Goal: Book appointment/travel/reservation

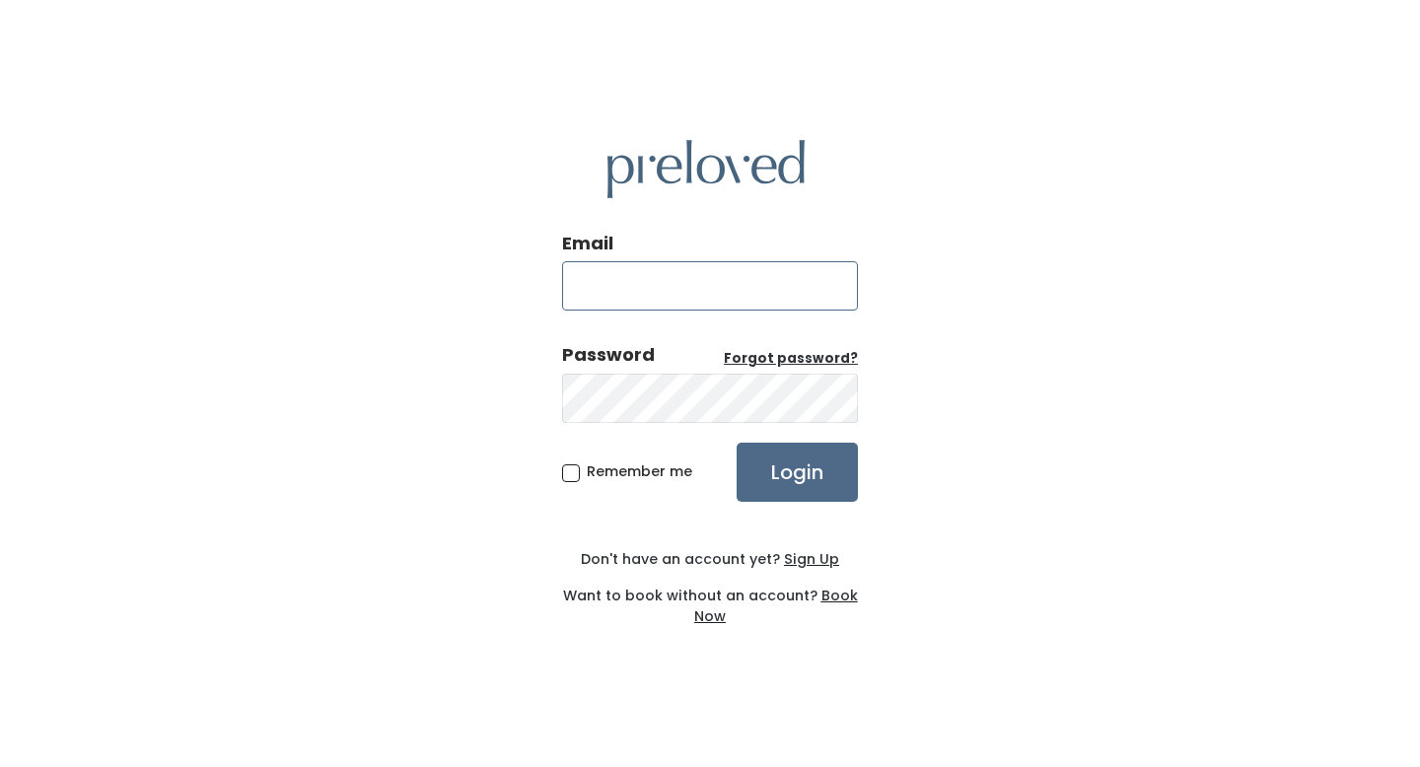
type input "[EMAIL_ADDRESS][DOMAIN_NAME]"
click at [587, 472] on span "Remember me" at bounding box center [640, 472] width 106 height 20
click at [587, 472] on input "Remember me" at bounding box center [593, 468] width 13 height 13
checkbox input "true"
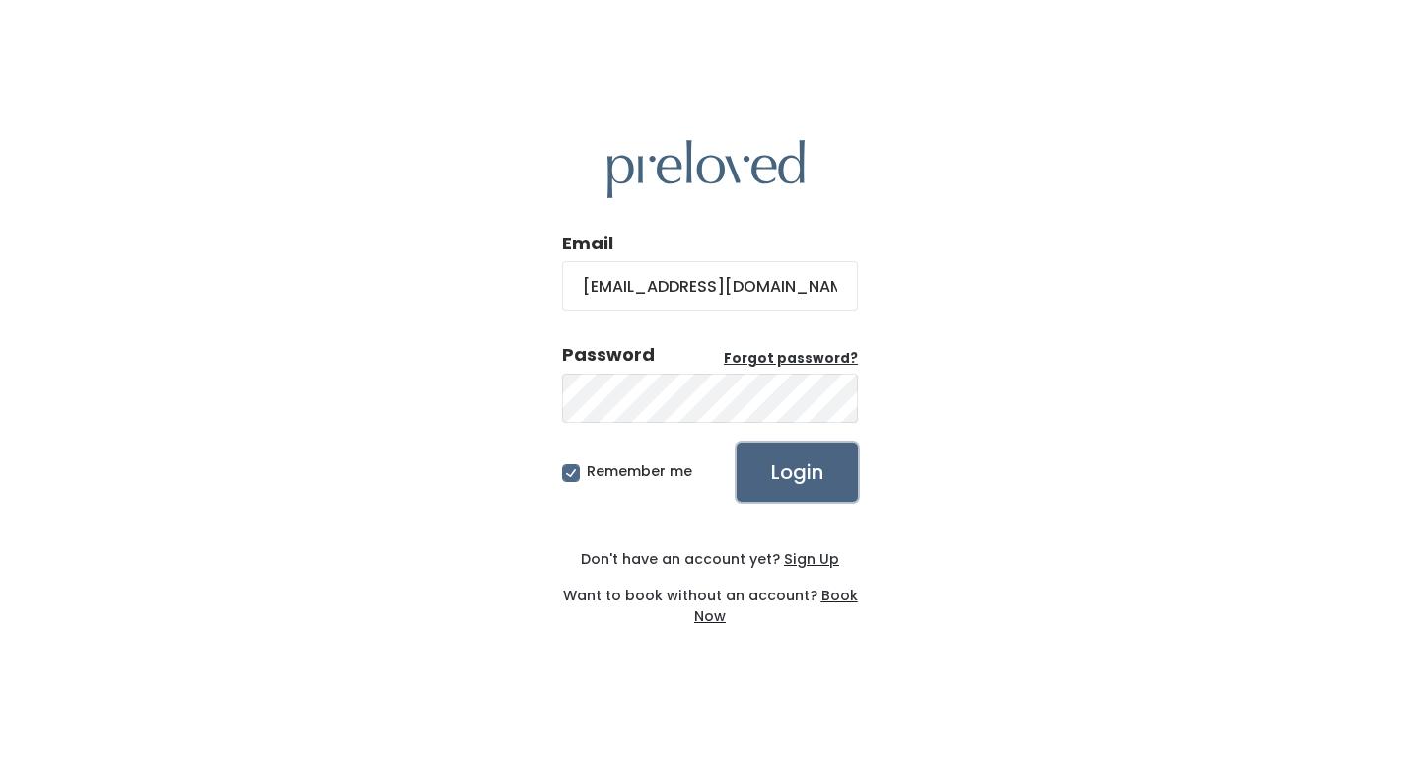
click at [770, 469] on input "Login" at bounding box center [797, 472] width 121 height 59
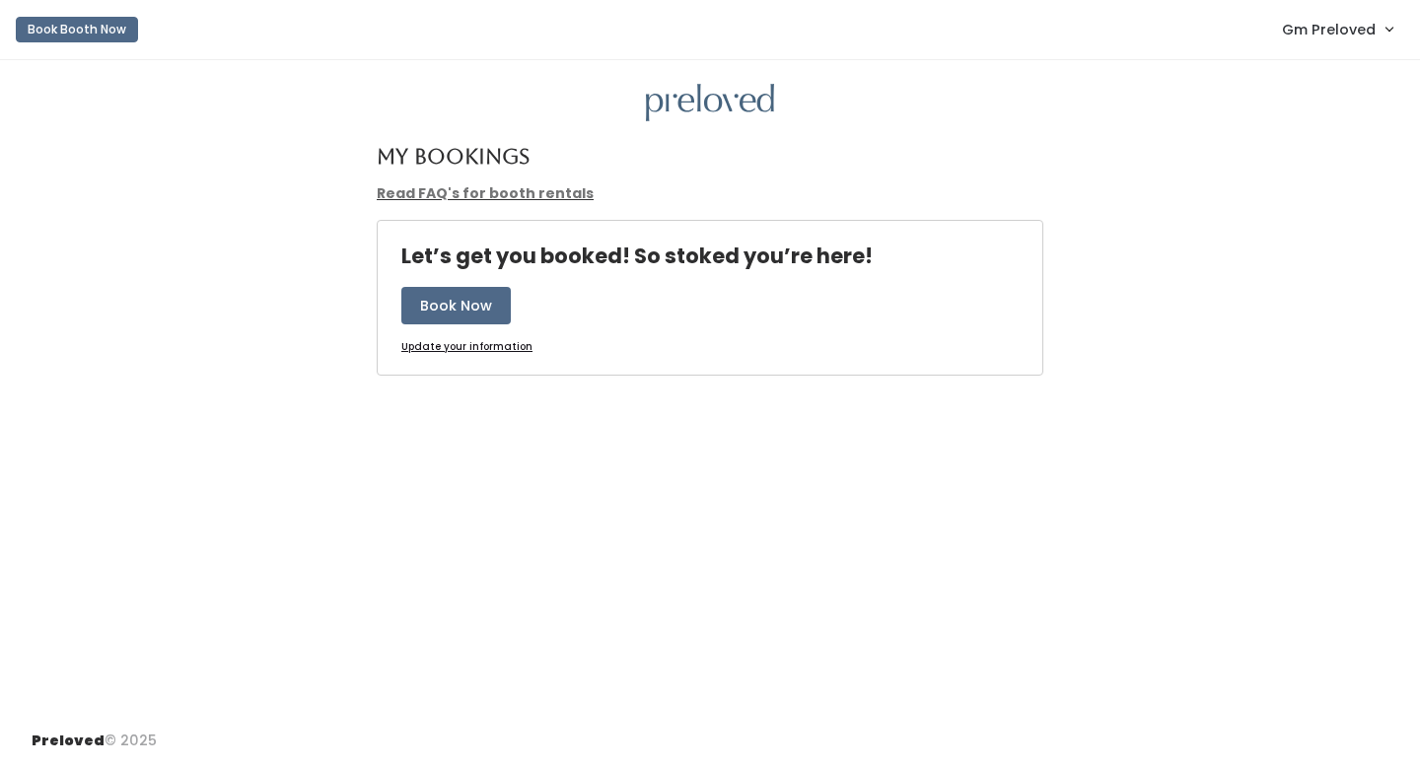
click at [1293, 32] on span "Gm Preloved" at bounding box center [1329, 30] width 94 height 22
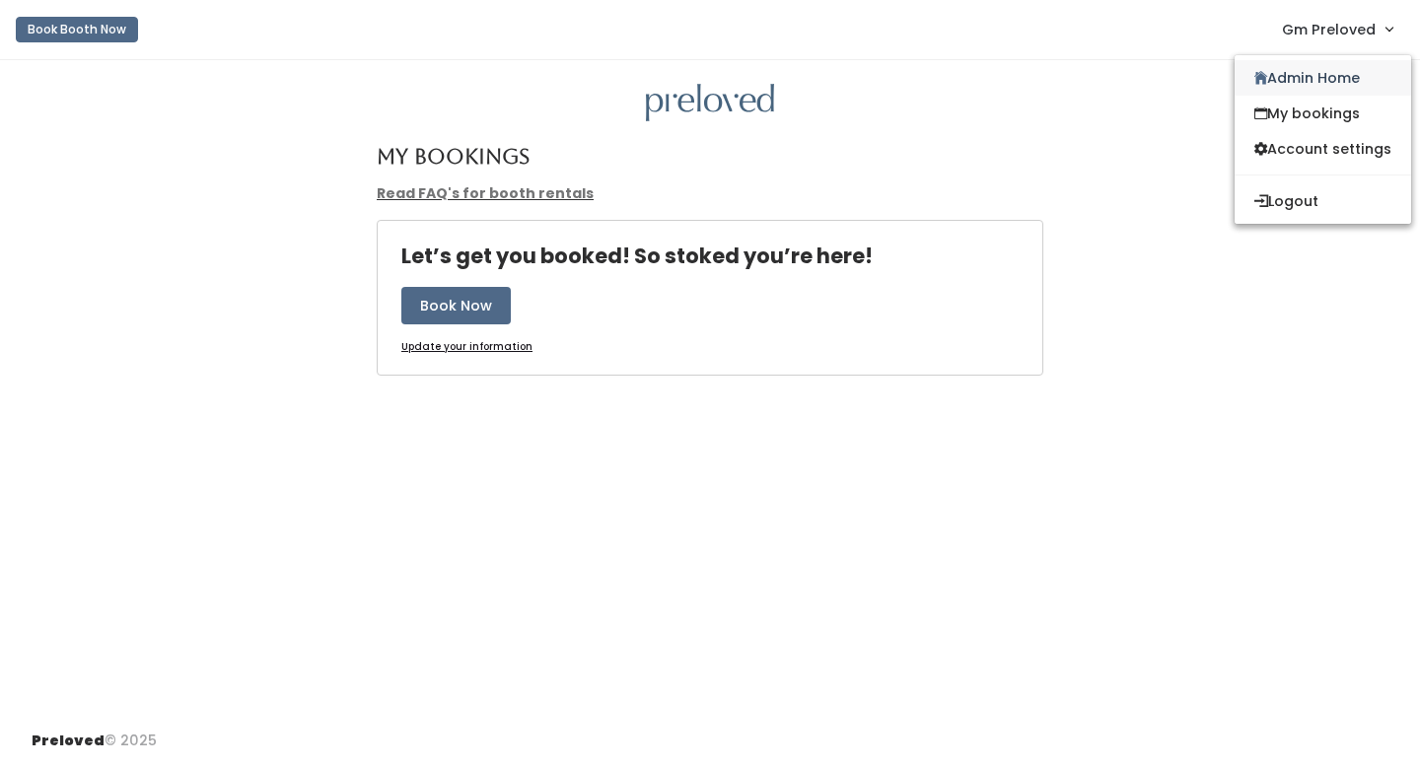
click at [1295, 73] on link "Admin Home" at bounding box center [1323, 78] width 177 height 36
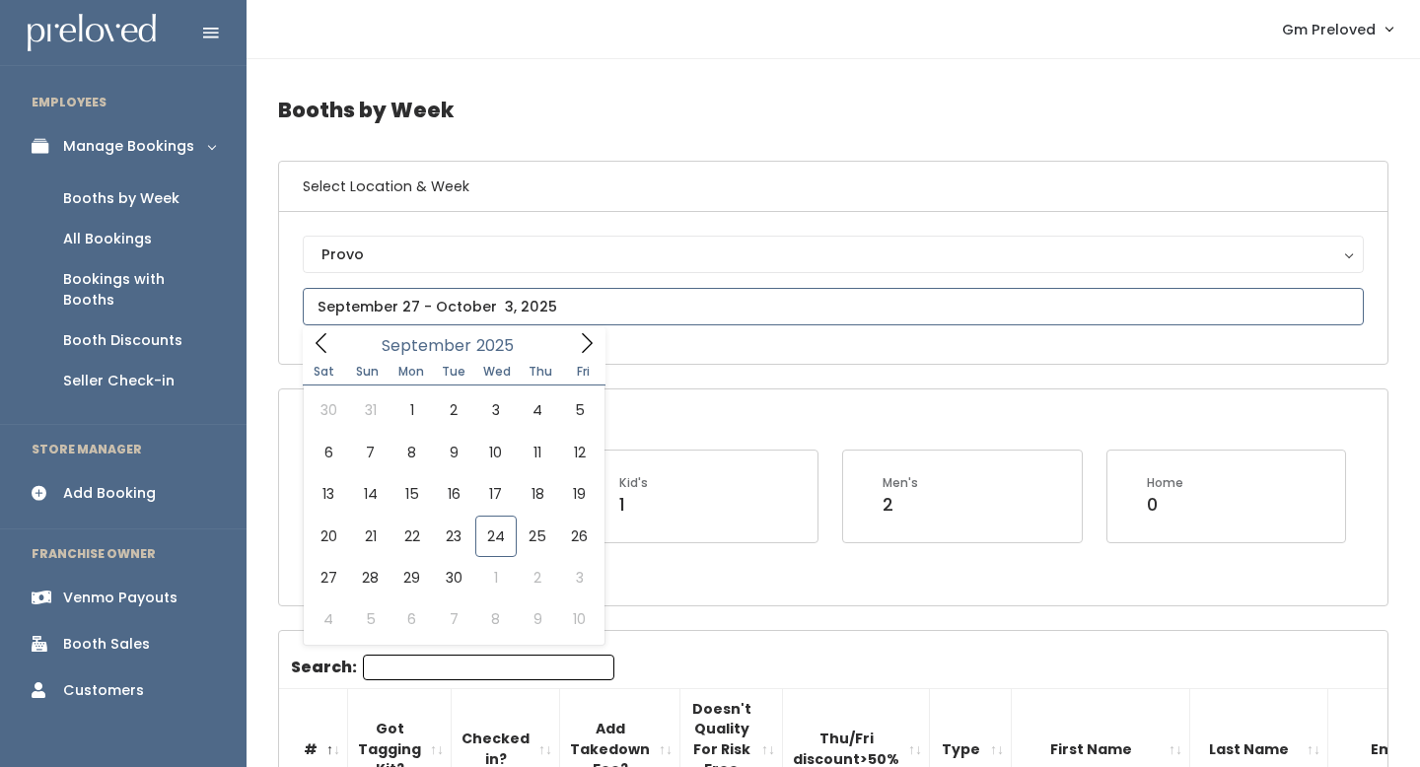
click at [1074, 324] on input "text" at bounding box center [833, 306] width 1061 height 37
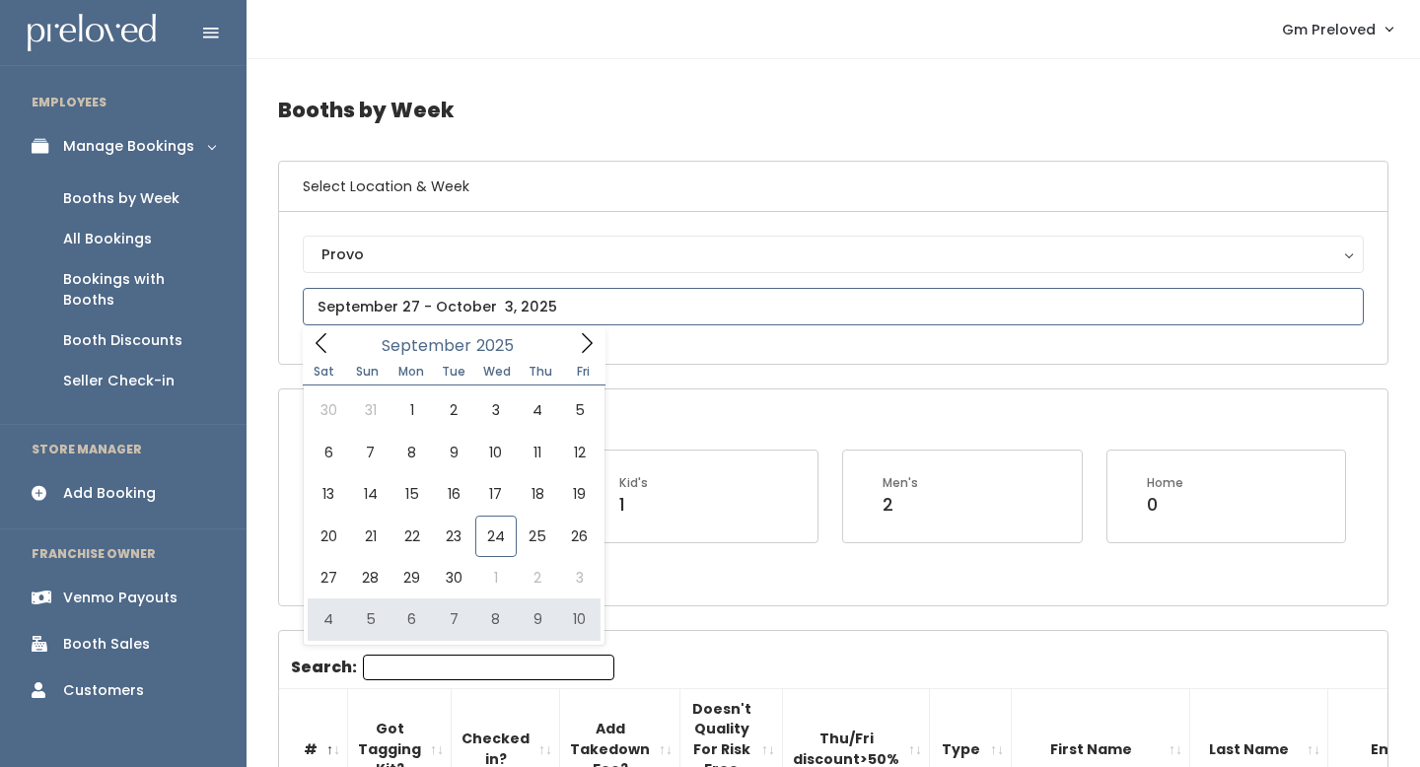
type input "October 4 to October 10"
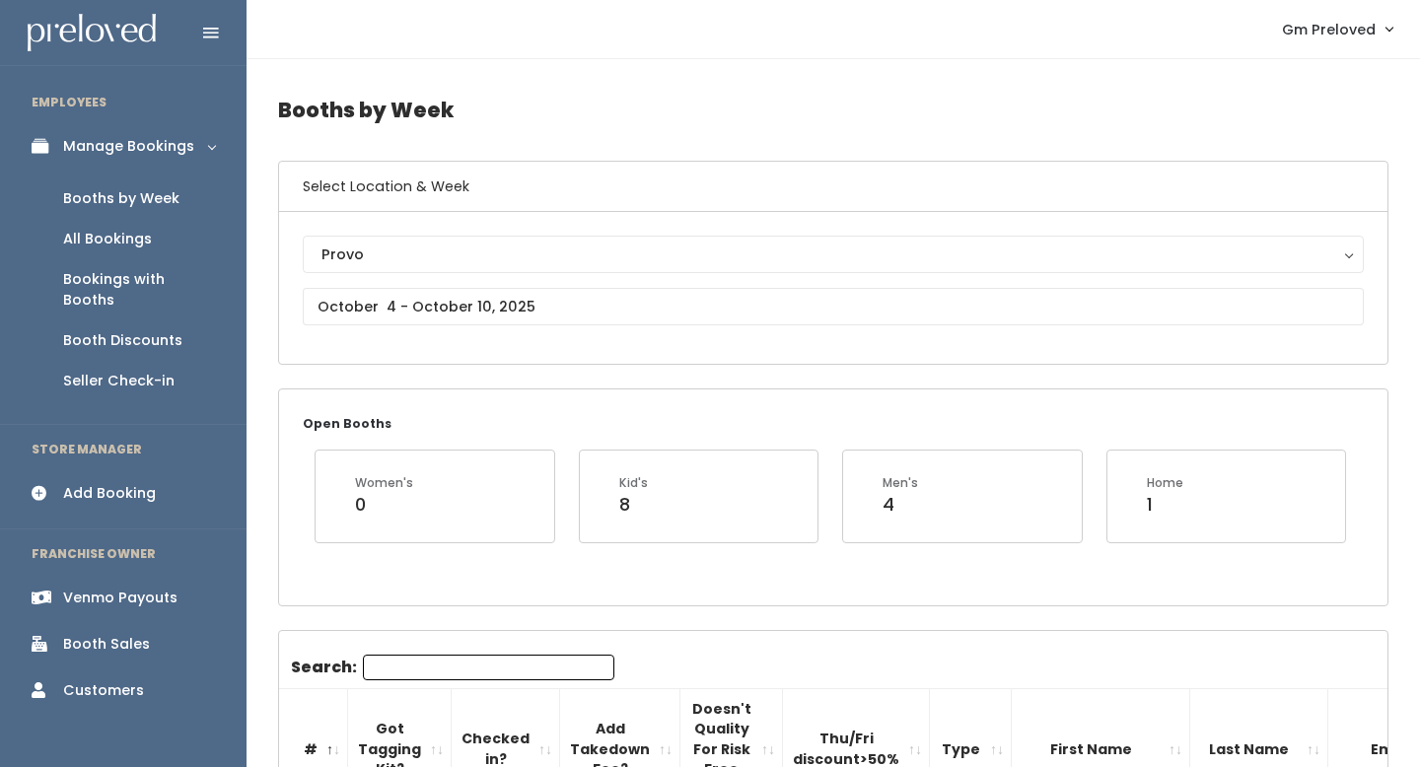
click at [103, 483] on div "Add Booking" at bounding box center [109, 493] width 93 height 21
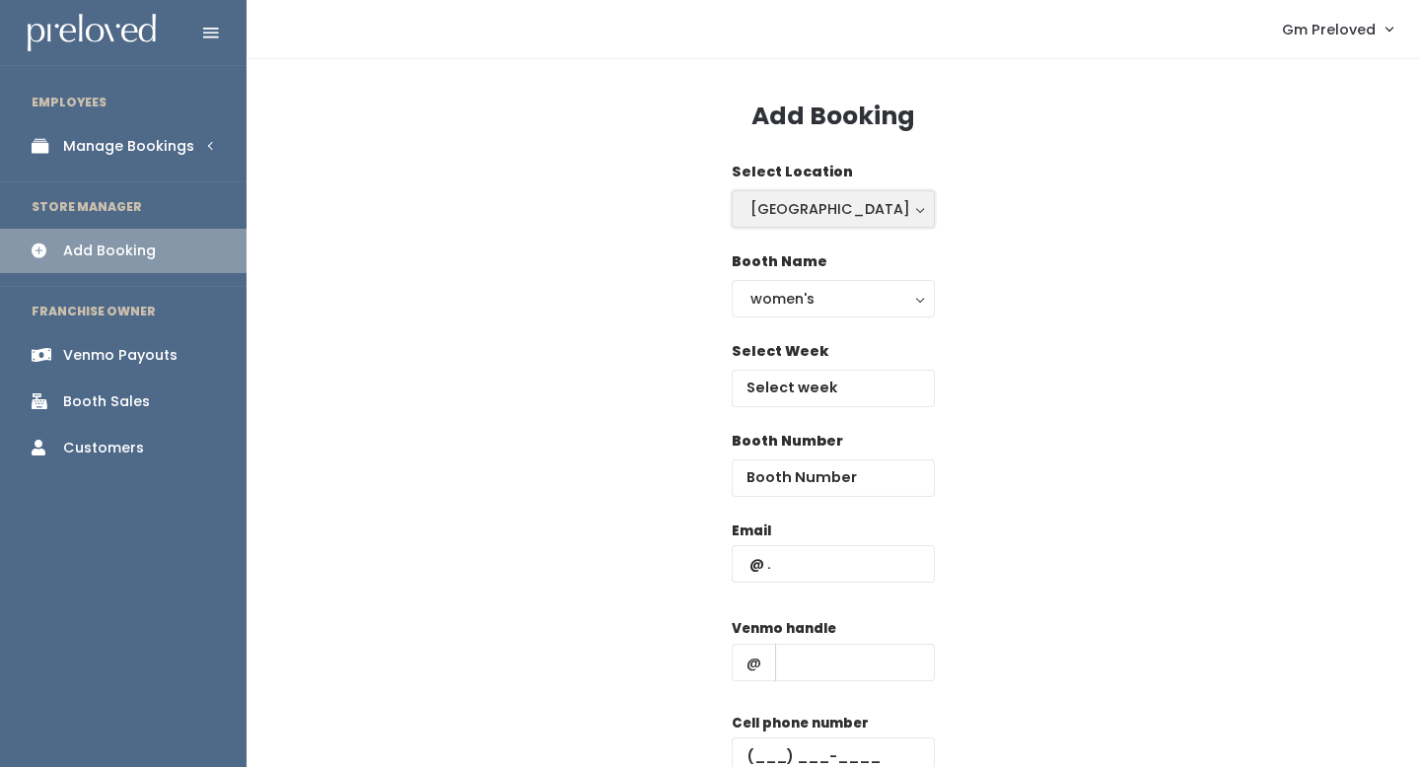
click at [849, 214] on div "[GEOGRAPHIC_DATA]" at bounding box center [834, 209] width 166 height 22
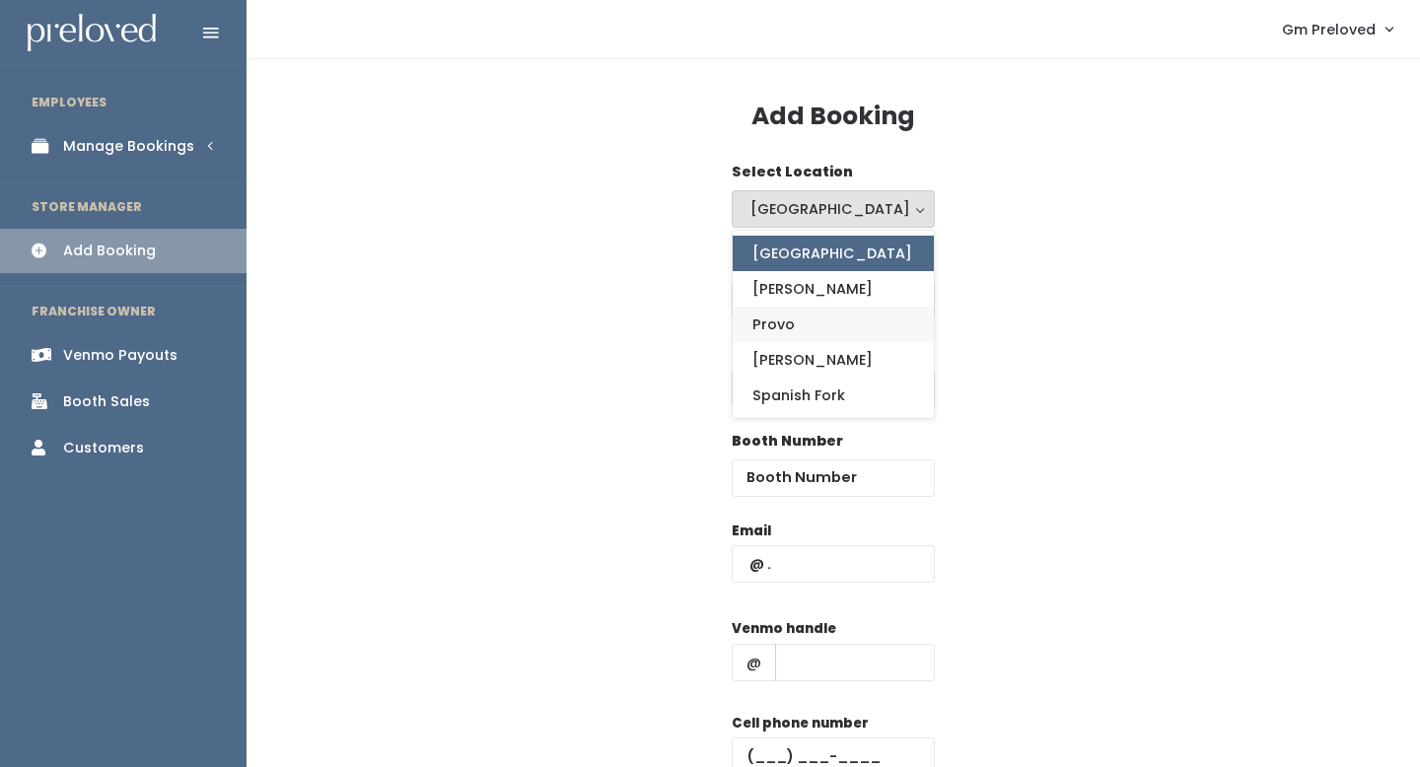
click at [814, 329] on link "Provo" at bounding box center [833, 325] width 201 height 36
select select "1"
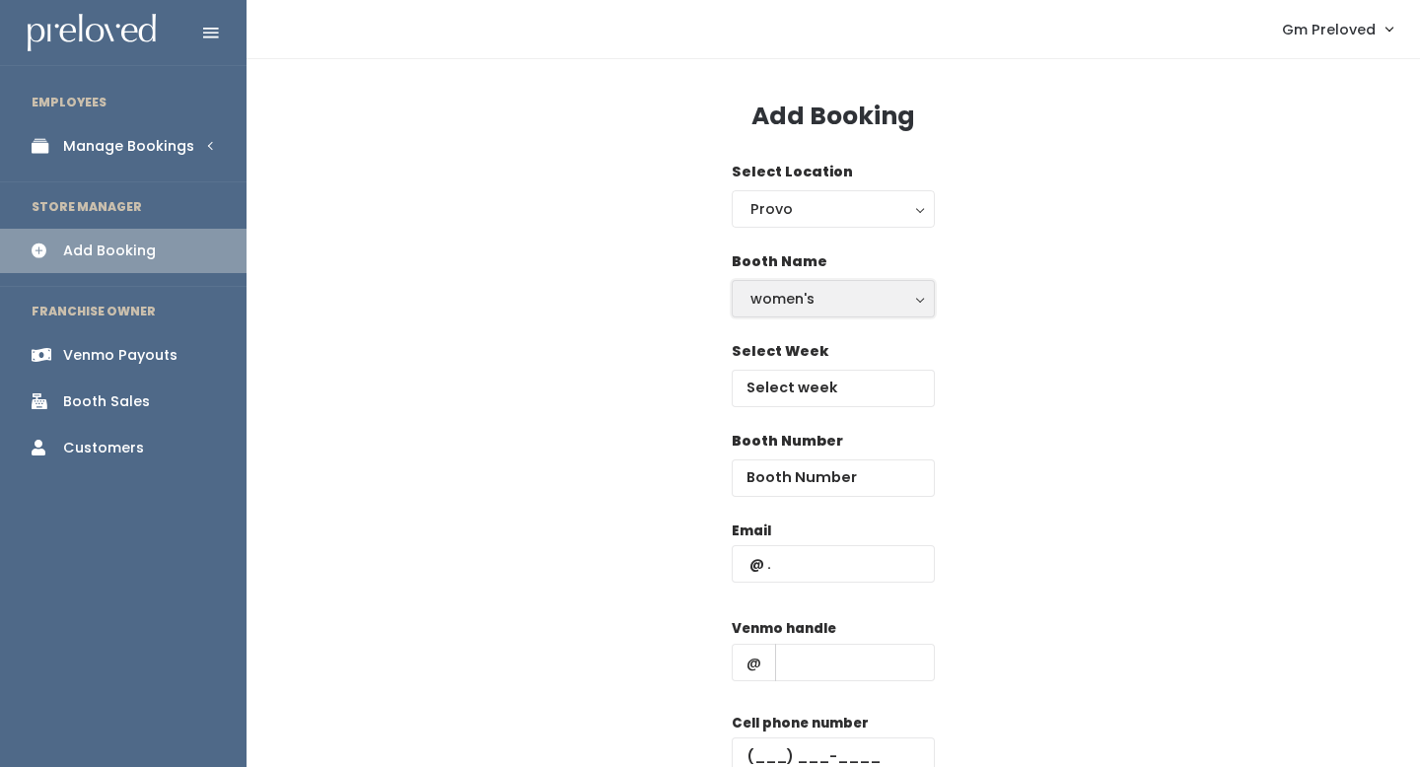
click at [803, 295] on div "women's" at bounding box center [834, 299] width 166 height 22
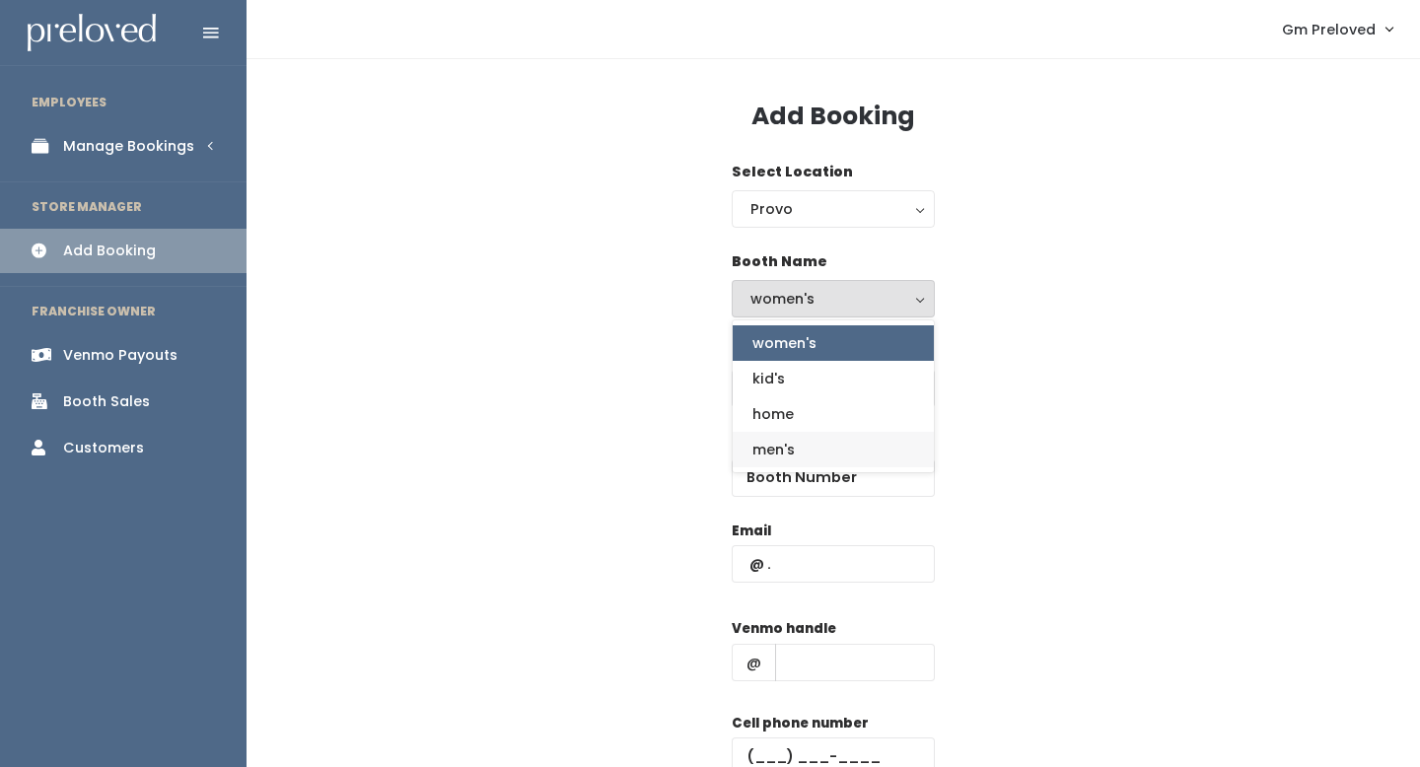
click at [853, 446] on link "men's" at bounding box center [833, 450] width 201 height 36
select select "mens"
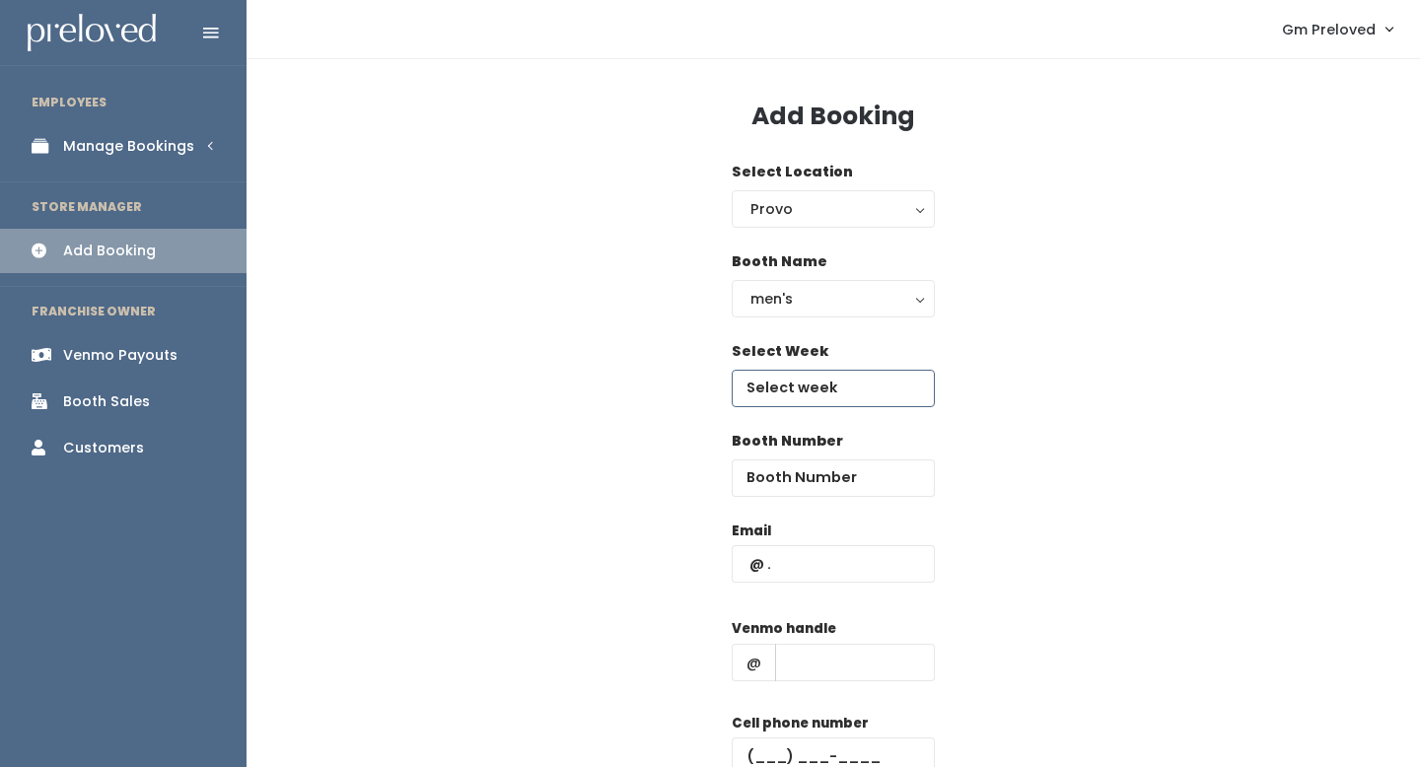
click at [837, 395] on input "text" at bounding box center [833, 388] width 203 height 37
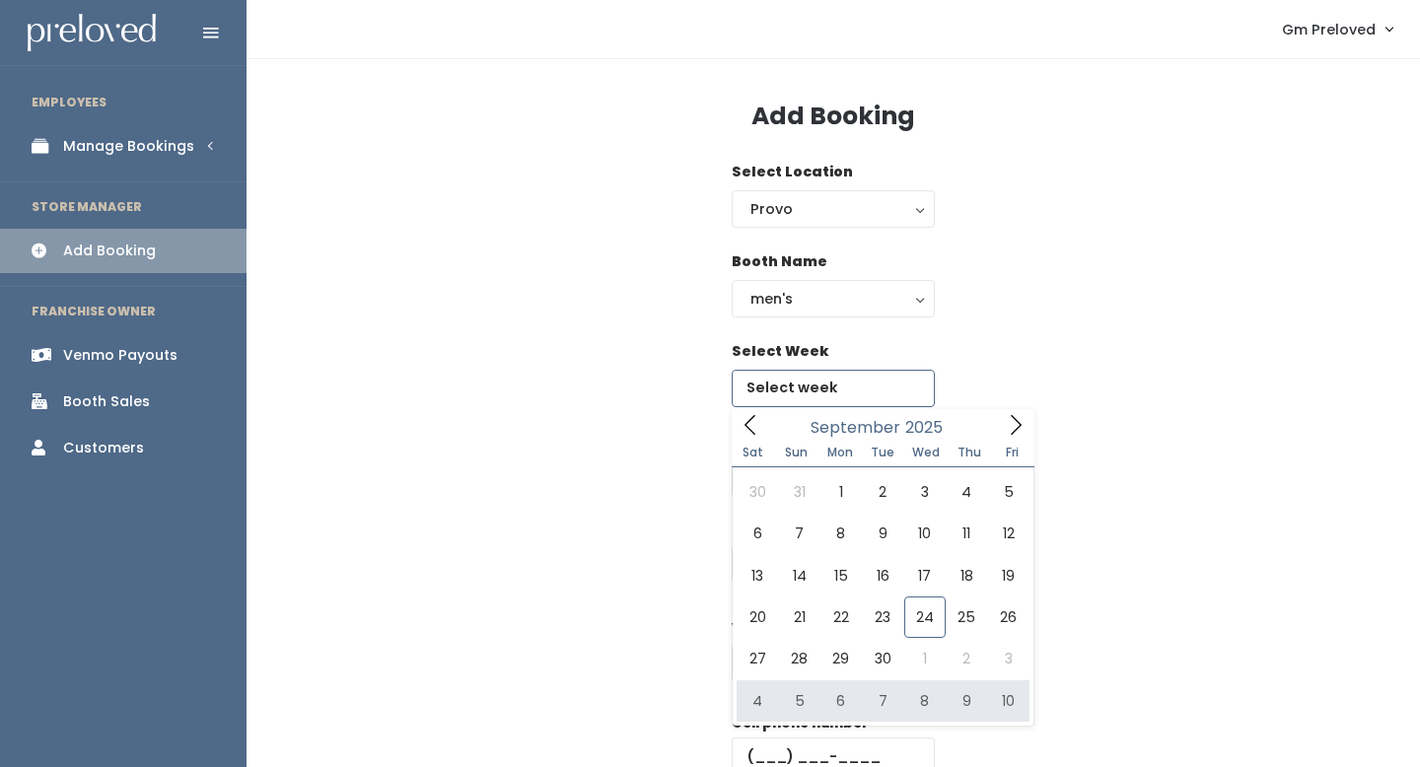
type input "October 4 to October 10"
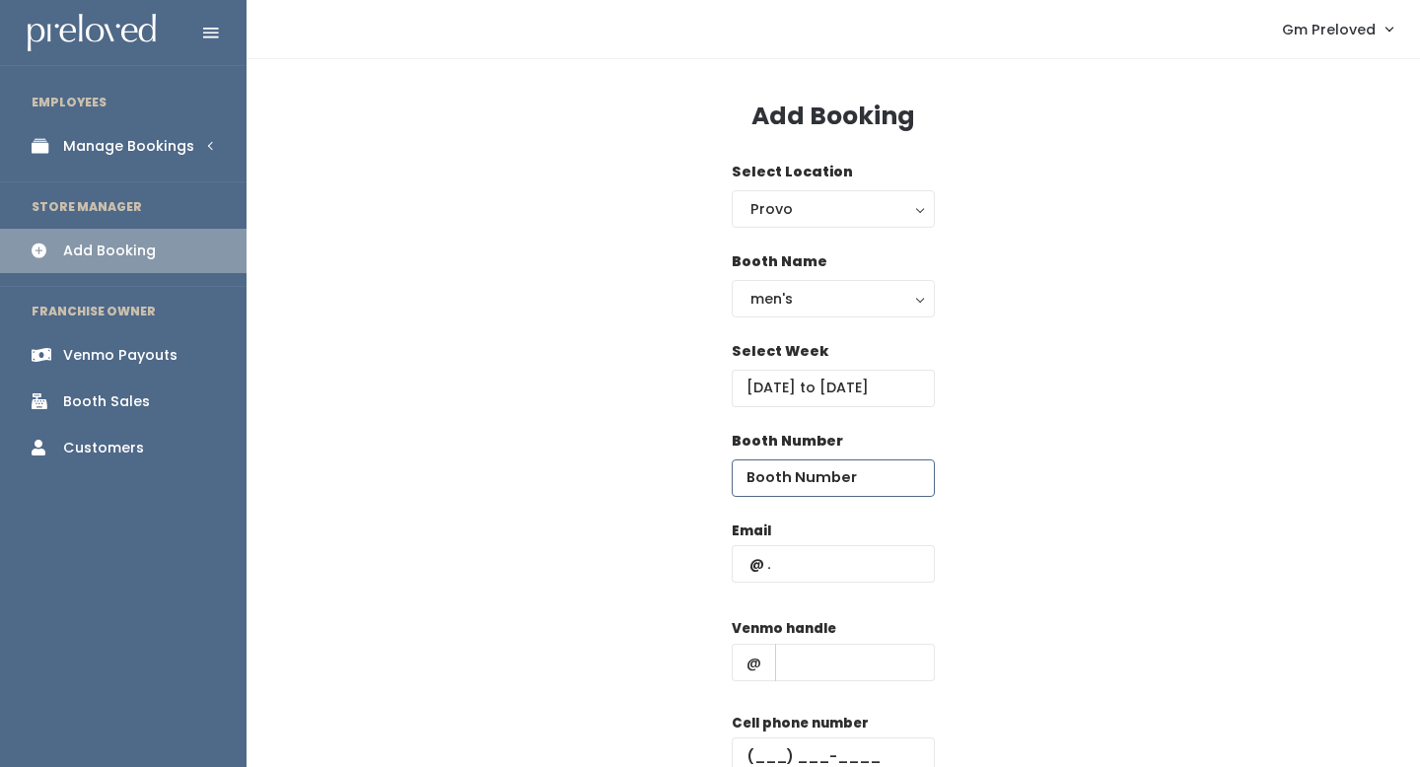
click at [872, 481] on input "number" at bounding box center [833, 478] width 203 height 37
type input "59"
click at [839, 572] on input "text" at bounding box center [833, 563] width 203 height 37
type input "olivialittle00@gmail.com"
click at [892, 667] on input "text" at bounding box center [855, 662] width 160 height 37
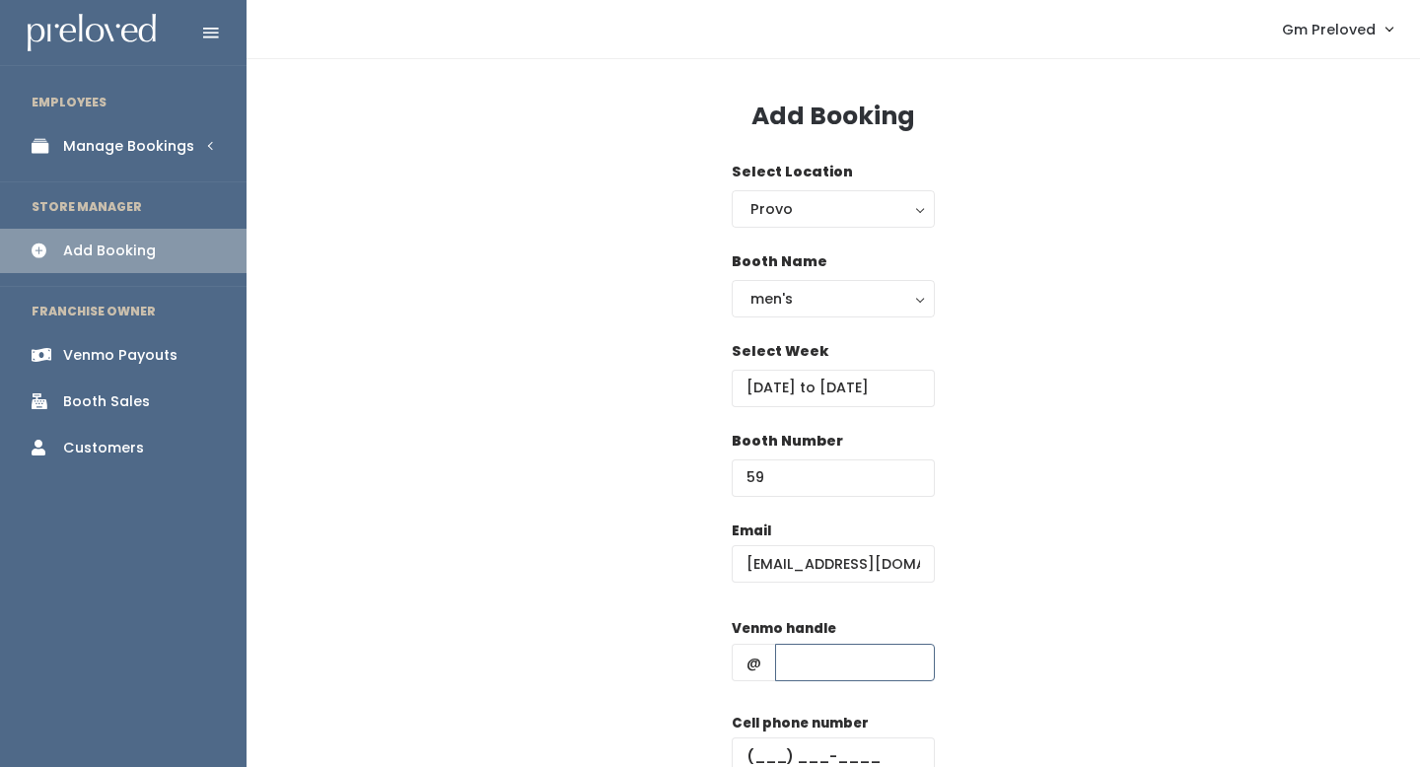
type input "oliviahlittle"
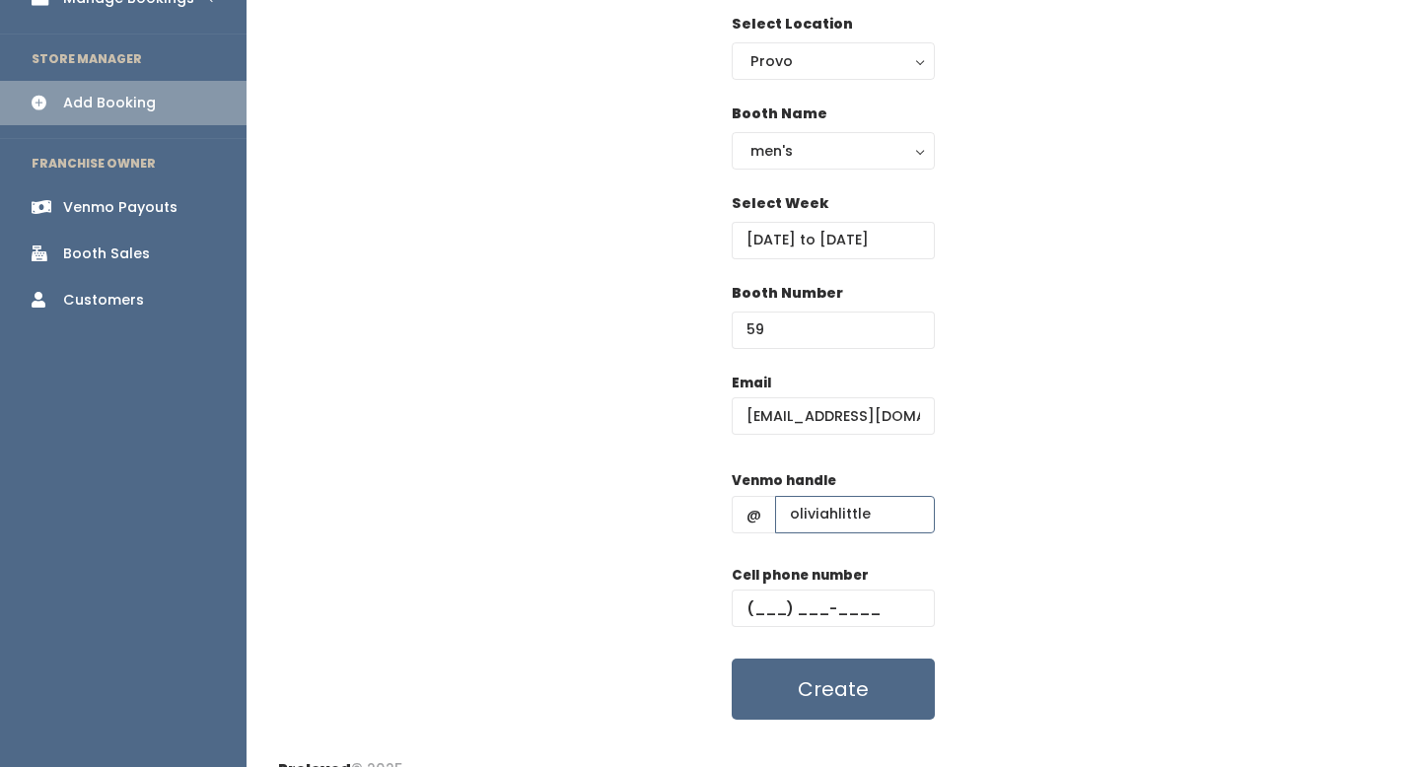
scroll to position [146, 0]
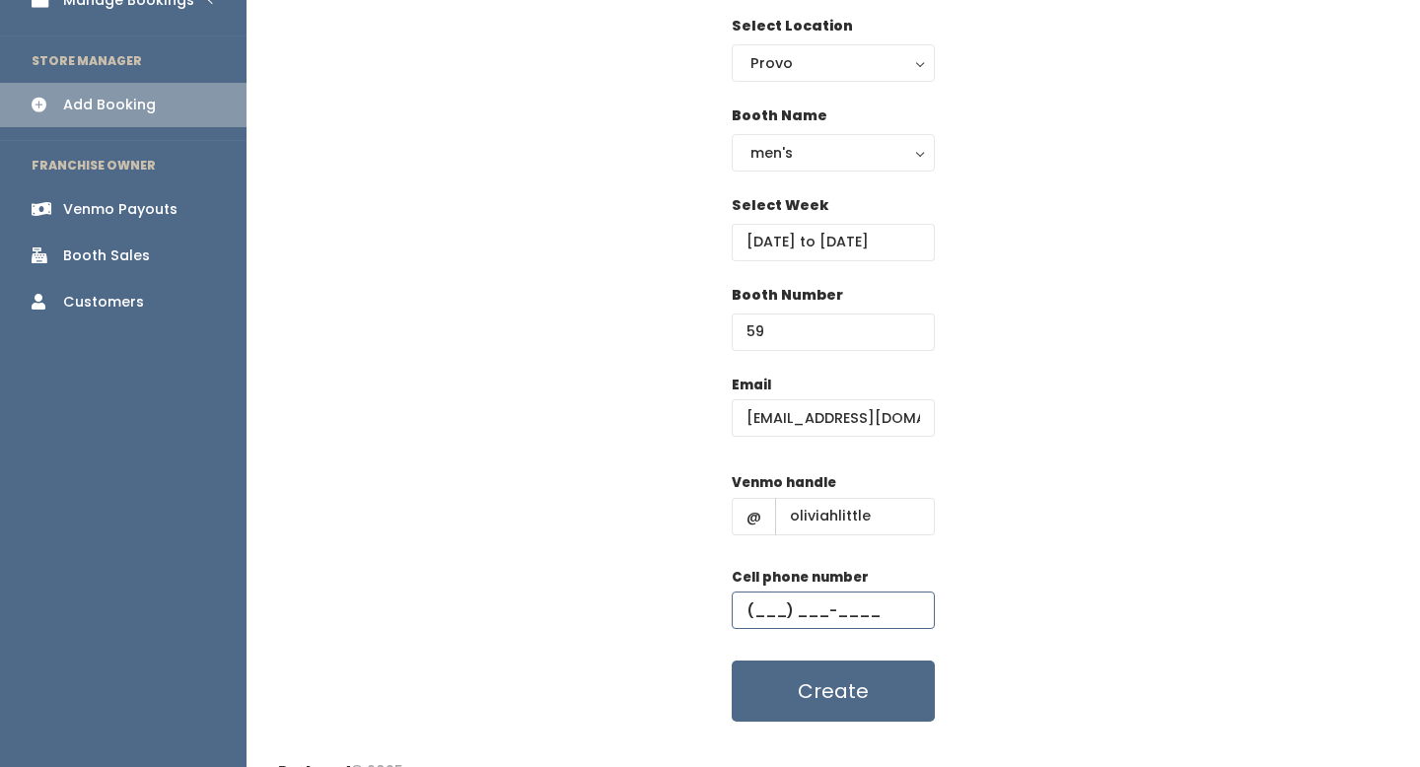
click at [764, 613] on input "text" at bounding box center [833, 610] width 203 height 37
type input "(661) 525-9760"
click at [864, 710] on button "Create" at bounding box center [833, 691] width 203 height 61
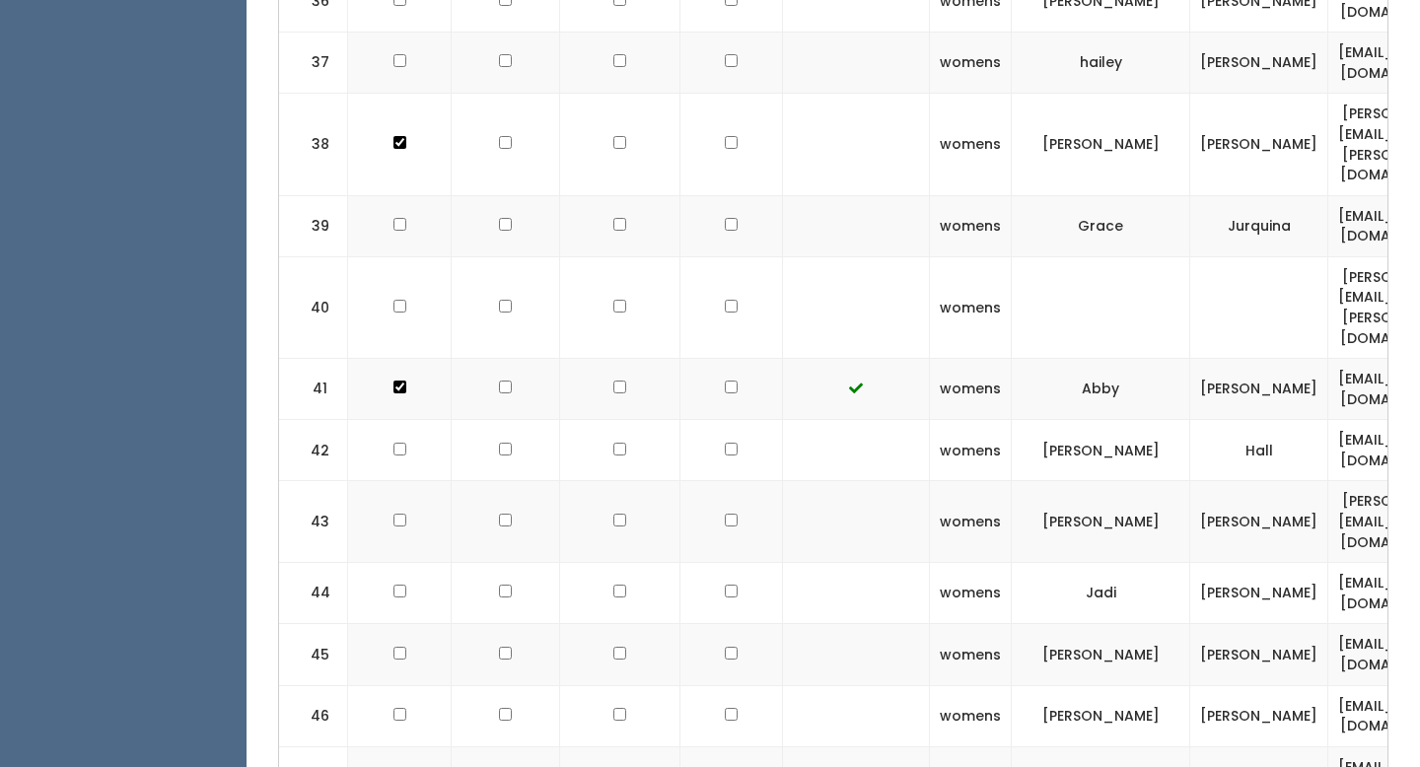
scroll to position [3935, 0]
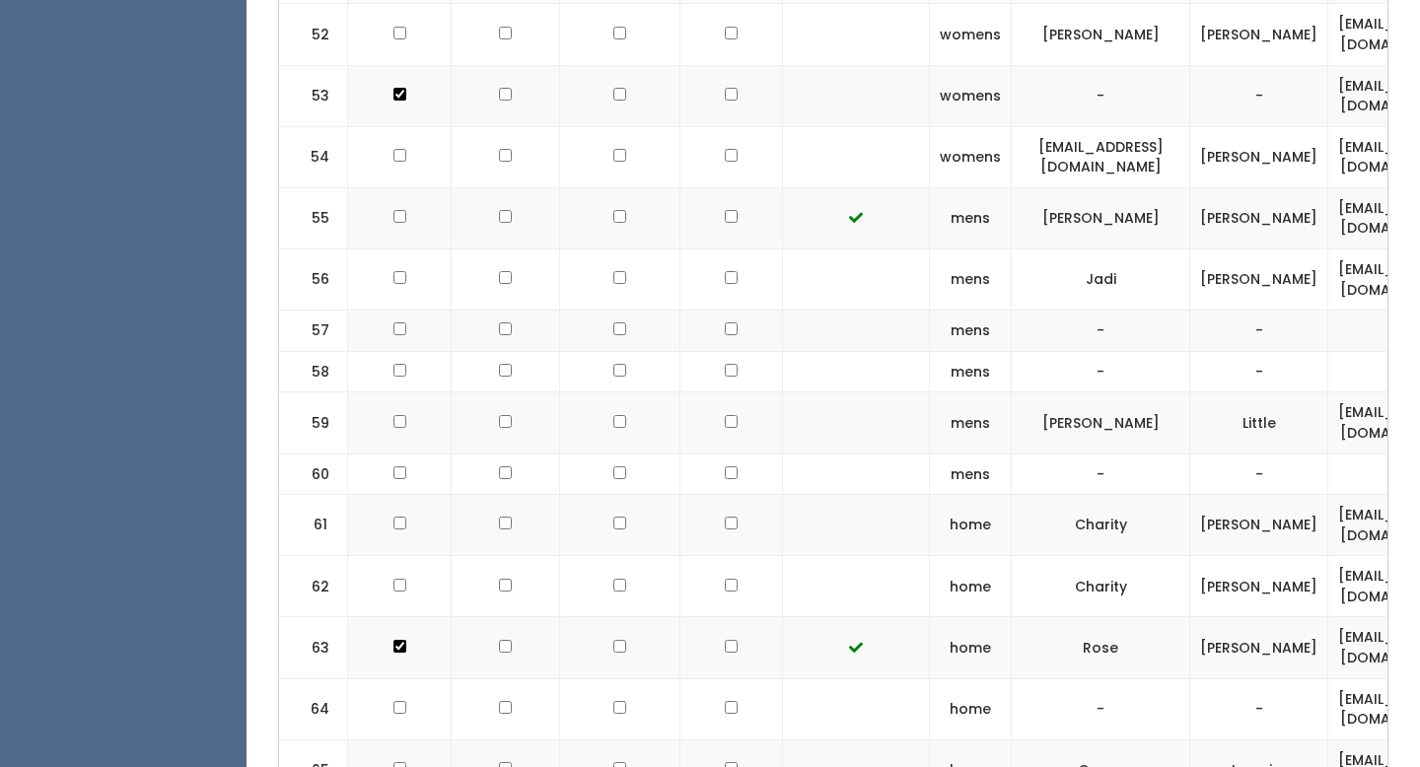
scroll to position [3935, 0]
